Goal: Information Seeking & Learning: Find specific fact

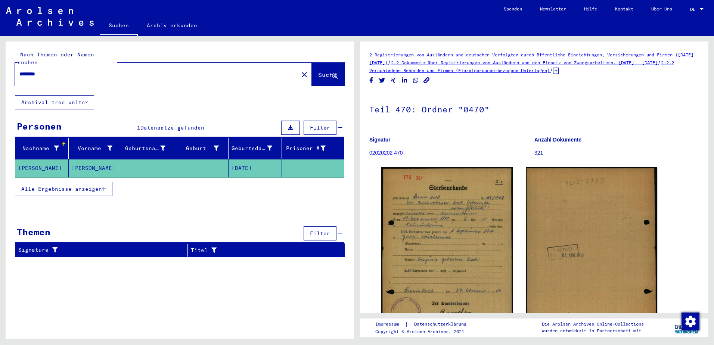
drag, startPoint x: 85, startPoint y: 66, endPoint x: 17, endPoint y: 66, distance: 68.0
click at [17, 66] on div "********" at bounding box center [154, 74] width 279 height 17
click at [318, 71] on span "Suche" at bounding box center [327, 74] width 19 height 7
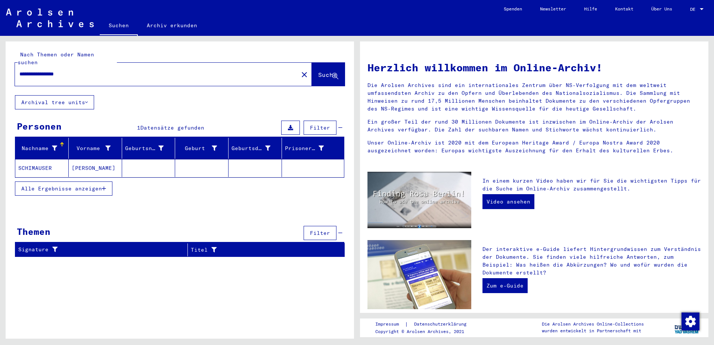
click at [143, 162] on mat-cell at bounding box center [148, 168] width 53 height 18
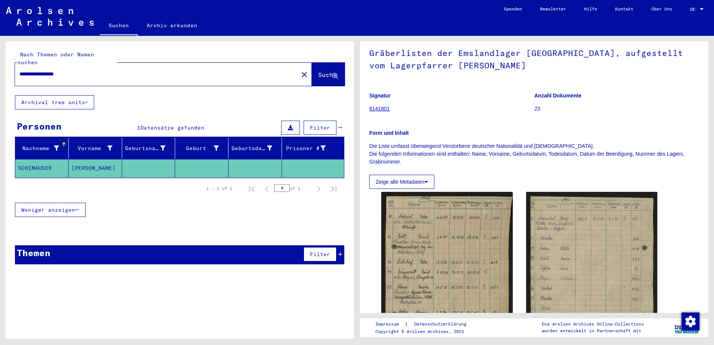
scroll to position [112, 0]
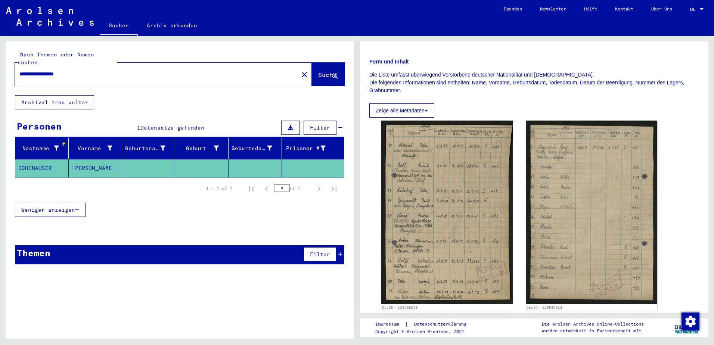
drag, startPoint x: 115, startPoint y: 68, endPoint x: -1, endPoint y: 69, distance: 116.5
click at [0, 69] on html "**********" at bounding box center [357, 172] width 714 height 345
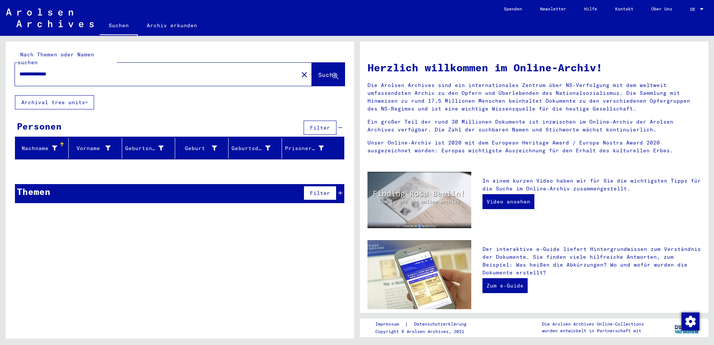
type input "**********"
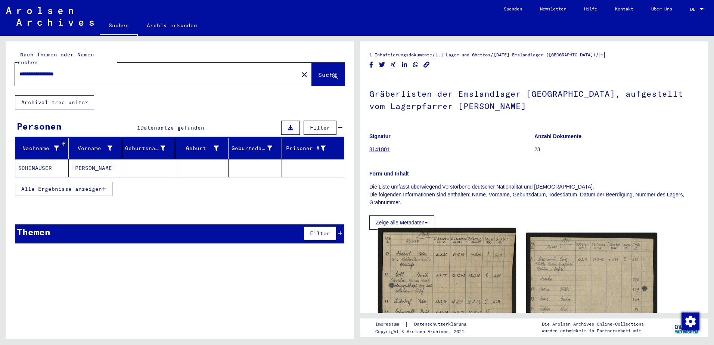
click at [510, 274] on img at bounding box center [447, 324] width 138 height 192
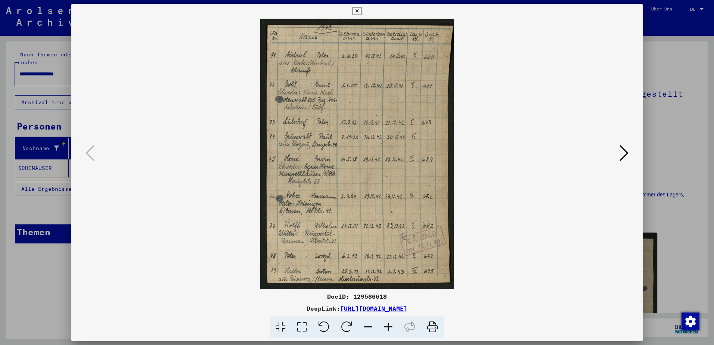
click at [388, 327] on icon at bounding box center [388, 327] width 20 height 23
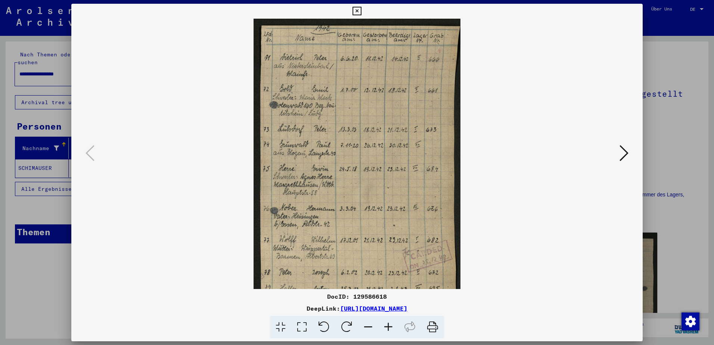
click at [388, 327] on icon at bounding box center [388, 327] width 20 height 23
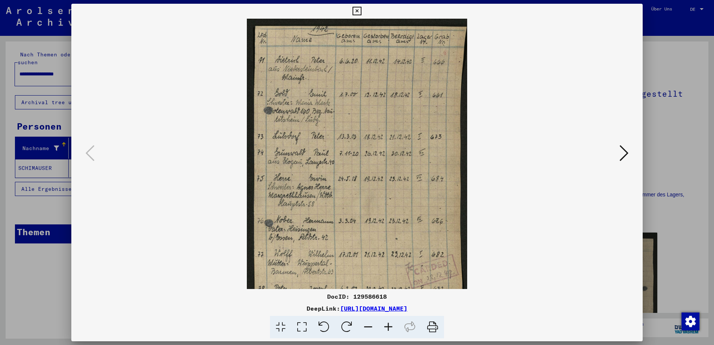
click at [388, 327] on icon at bounding box center [388, 327] width 20 height 23
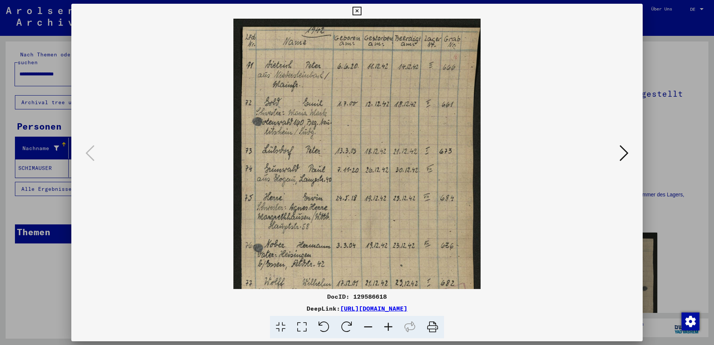
click at [388, 327] on icon at bounding box center [388, 327] width 20 height 23
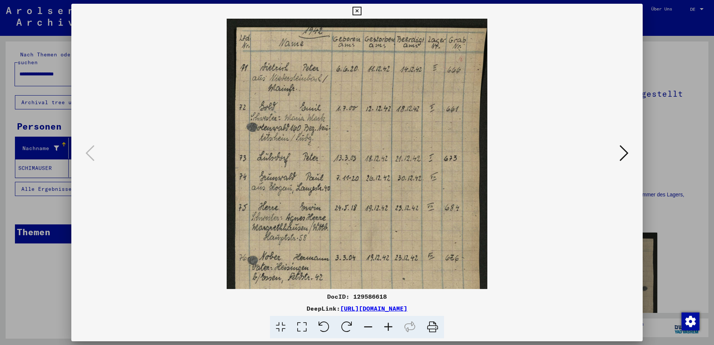
click at [388, 327] on icon at bounding box center [388, 327] width 20 height 23
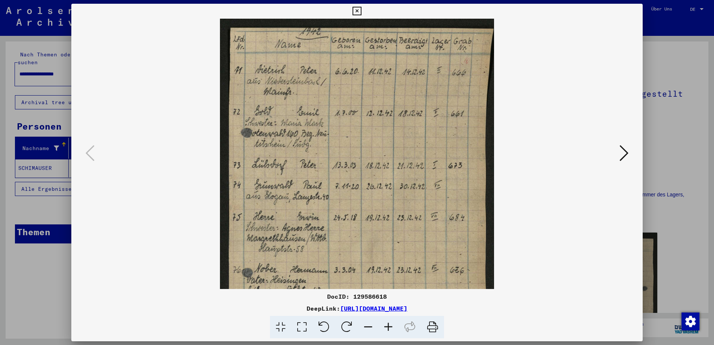
click at [388, 327] on icon at bounding box center [388, 327] width 20 height 23
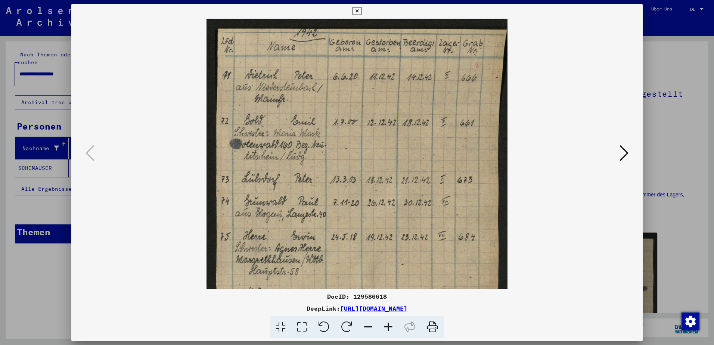
click at [388, 327] on icon at bounding box center [388, 327] width 20 height 23
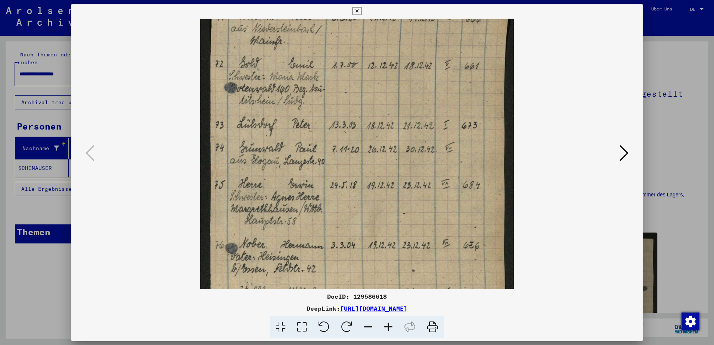
drag, startPoint x: 325, startPoint y: 179, endPoint x: 321, endPoint y: 147, distance: 32.8
click at [321, 147] on img at bounding box center [357, 176] width 314 height 438
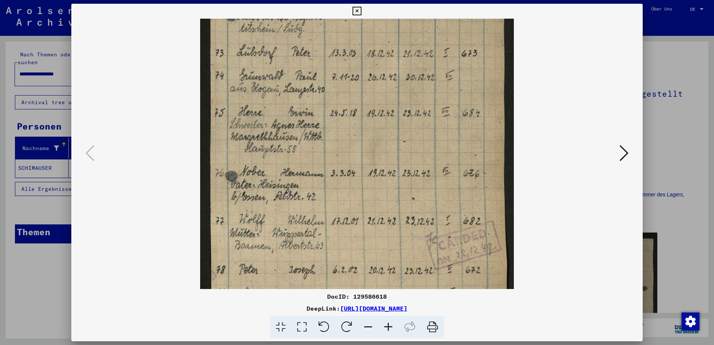
drag, startPoint x: 316, startPoint y: 221, endPoint x: 310, endPoint y: 187, distance: 34.5
click at [310, 187] on img at bounding box center [357, 104] width 314 height 438
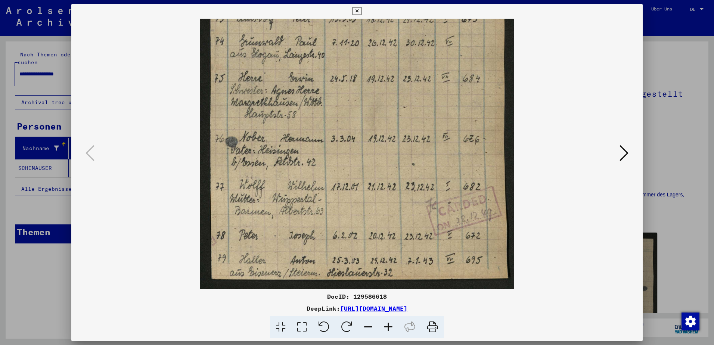
drag, startPoint x: 290, startPoint y: 230, endPoint x: 290, endPoint y: 207, distance: 22.4
click at [290, 207] on img at bounding box center [357, 70] width 314 height 438
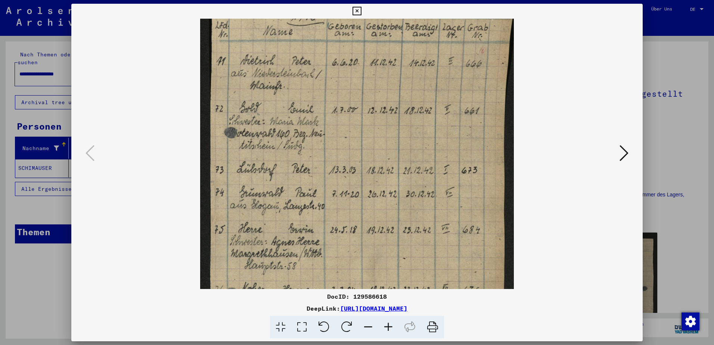
scroll to position [14, 0]
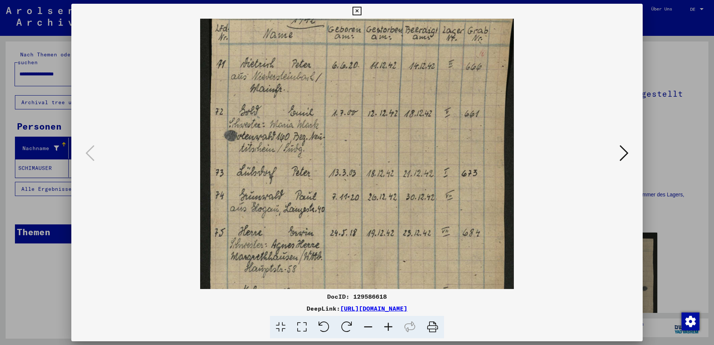
drag, startPoint x: 323, startPoint y: 55, endPoint x: 326, endPoint y: 209, distance: 154.3
click at [326, 209] on img at bounding box center [357, 224] width 314 height 438
click at [629, 162] on button at bounding box center [623, 153] width 13 height 21
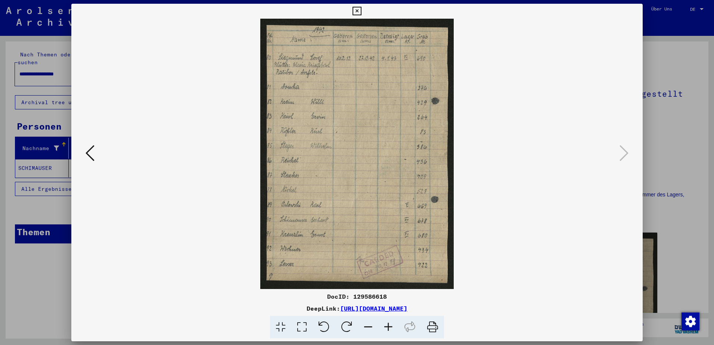
scroll to position [0, 0]
click at [393, 325] on icon at bounding box center [388, 327] width 20 height 23
click at [392, 325] on icon at bounding box center [388, 327] width 20 height 23
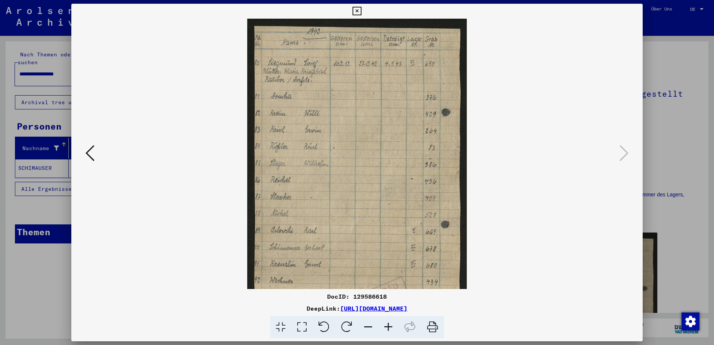
click at [392, 325] on icon at bounding box center [388, 327] width 20 height 23
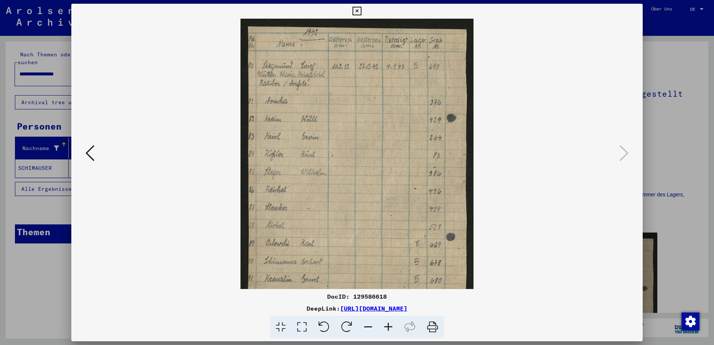
click at [392, 325] on icon at bounding box center [388, 327] width 20 height 23
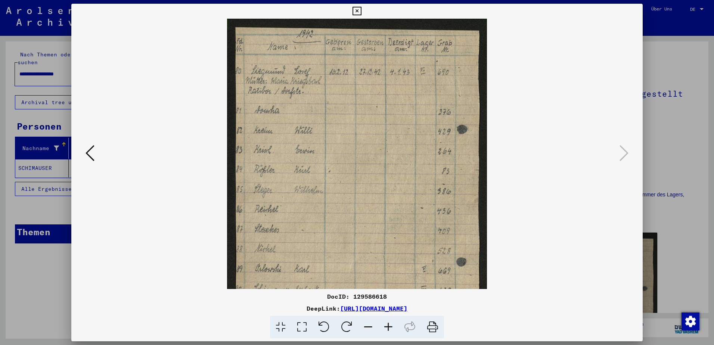
click at [392, 325] on icon at bounding box center [388, 327] width 20 height 23
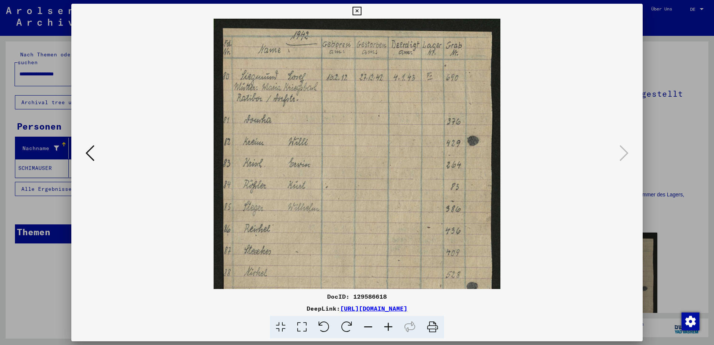
click at [392, 325] on icon at bounding box center [388, 327] width 20 height 23
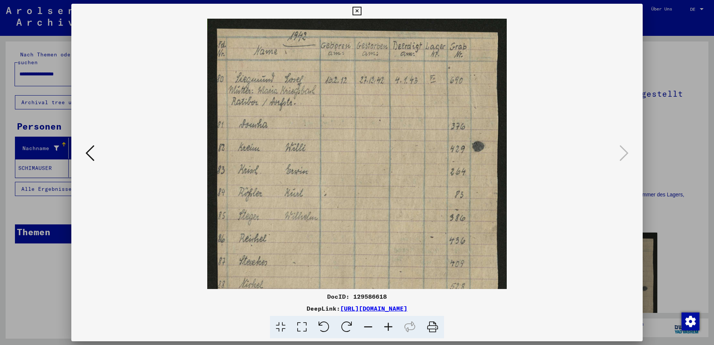
click at [392, 325] on icon at bounding box center [388, 327] width 20 height 23
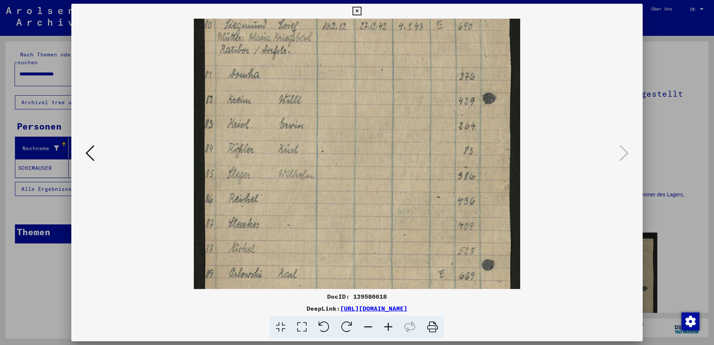
scroll to position [84, 0]
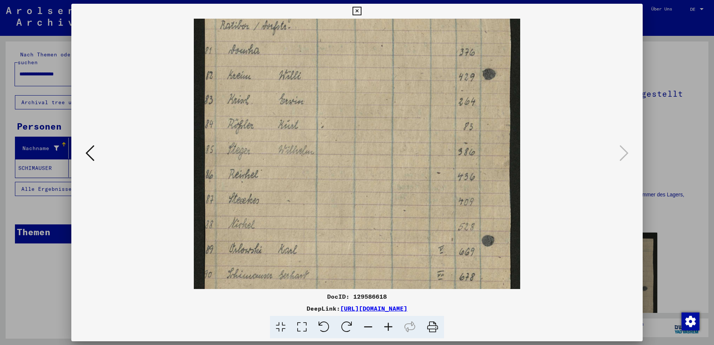
drag, startPoint x: 322, startPoint y: 209, endPoint x: 340, endPoint y: 125, distance: 85.6
click at [340, 125] on img at bounding box center [357, 163] width 326 height 457
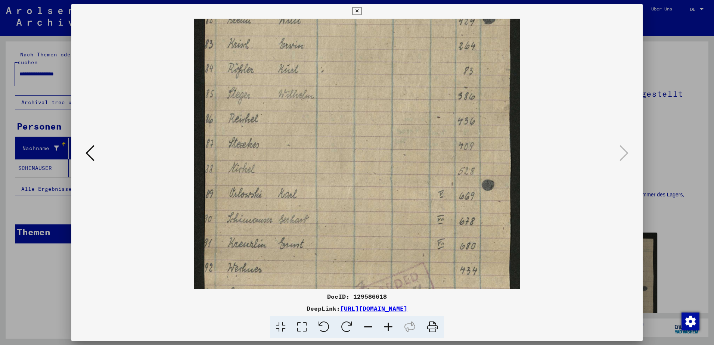
drag, startPoint x: 294, startPoint y: 200, endPoint x: 297, endPoint y: 145, distance: 55.3
click at [297, 144] on img at bounding box center [357, 107] width 326 height 457
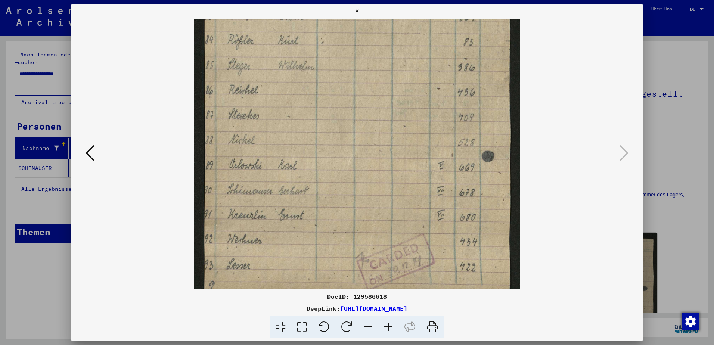
drag, startPoint x: 309, startPoint y: 217, endPoint x: 307, endPoint y: 172, distance: 45.2
click at [307, 170] on img at bounding box center [357, 79] width 326 height 457
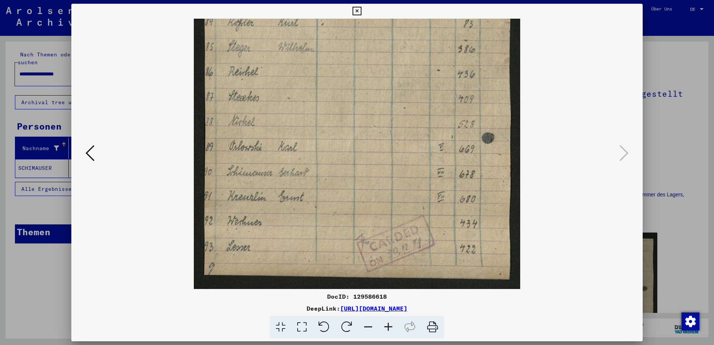
scroll to position [187, 0]
drag, startPoint x: 305, startPoint y: 207, endPoint x: 308, endPoint y: 183, distance: 24.5
click at [308, 183] on img at bounding box center [357, 60] width 326 height 457
click at [358, 15] on icon at bounding box center [357, 11] width 9 height 9
